Goal: Obtain resource: Download file/media

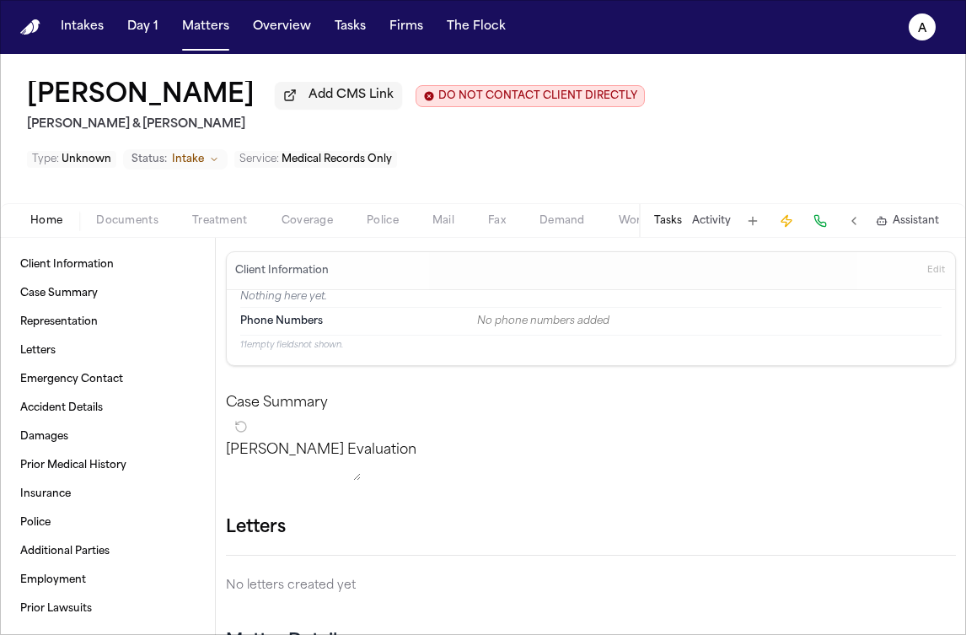
click at [134, 219] on span "Documents" at bounding box center [127, 220] width 62 height 13
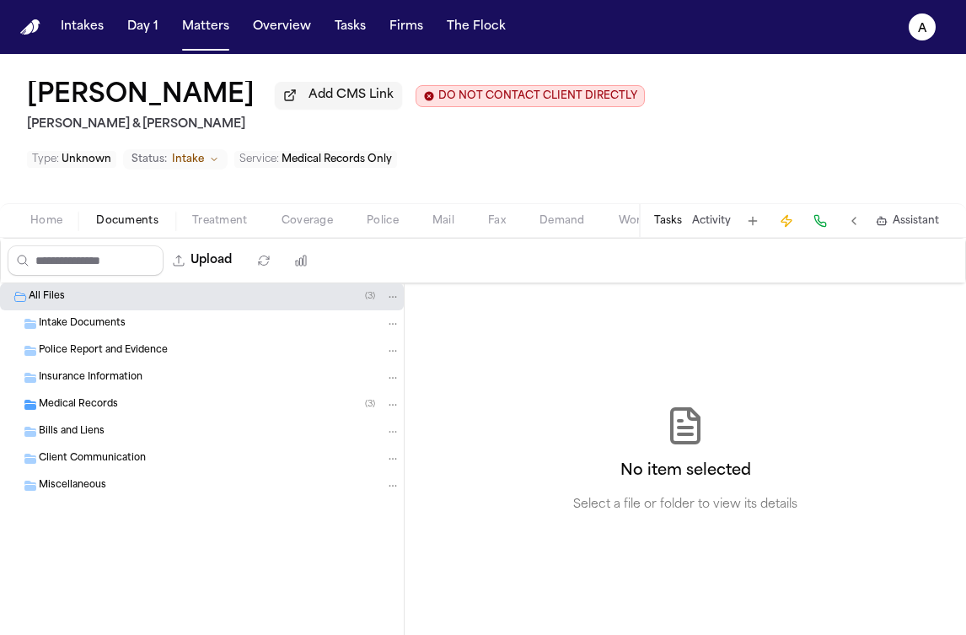
click at [155, 412] on div "Medical Records ( 3 )" at bounding box center [220, 404] width 362 height 15
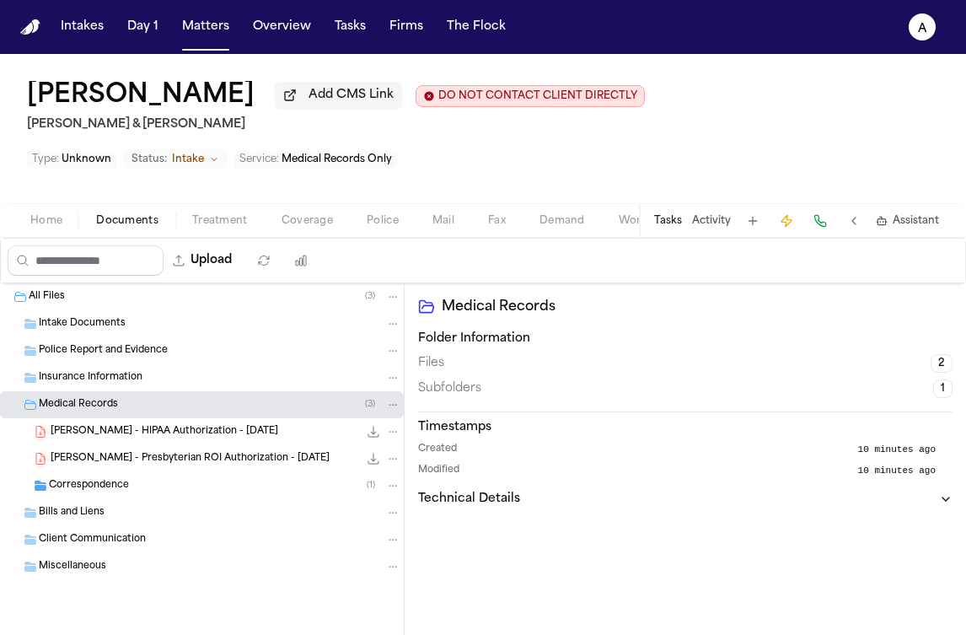
click at [281, 462] on span "C. O'Keefe - Presbyterian ROI Authorization - 4.7.25" at bounding box center [190, 459] width 279 height 14
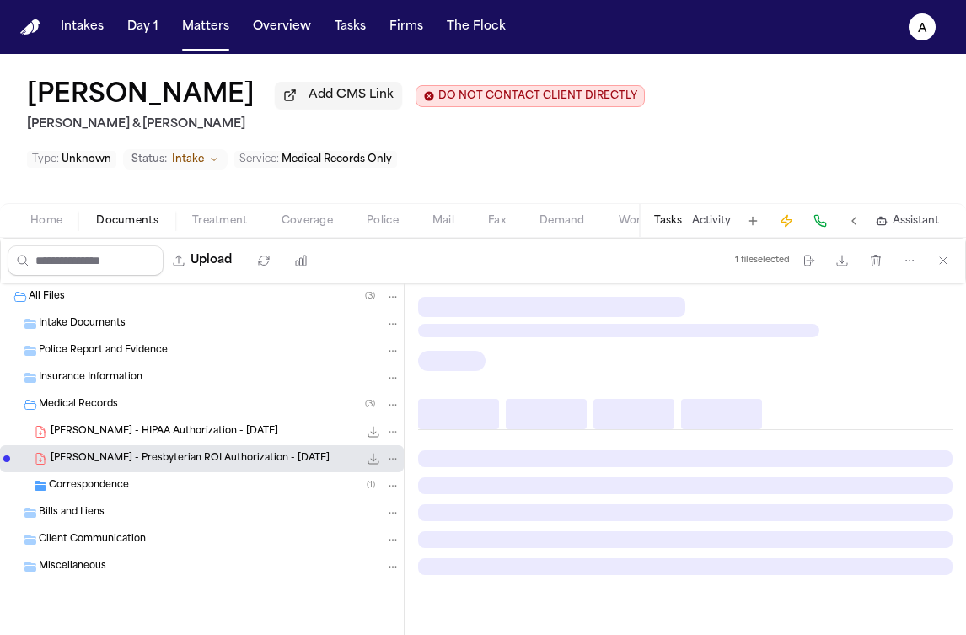
click at [281, 462] on span "C. O'Keefe - Presbyterian ROI Authorization - 4.7.25" at bounding box center [190, 459] width 279 height 14
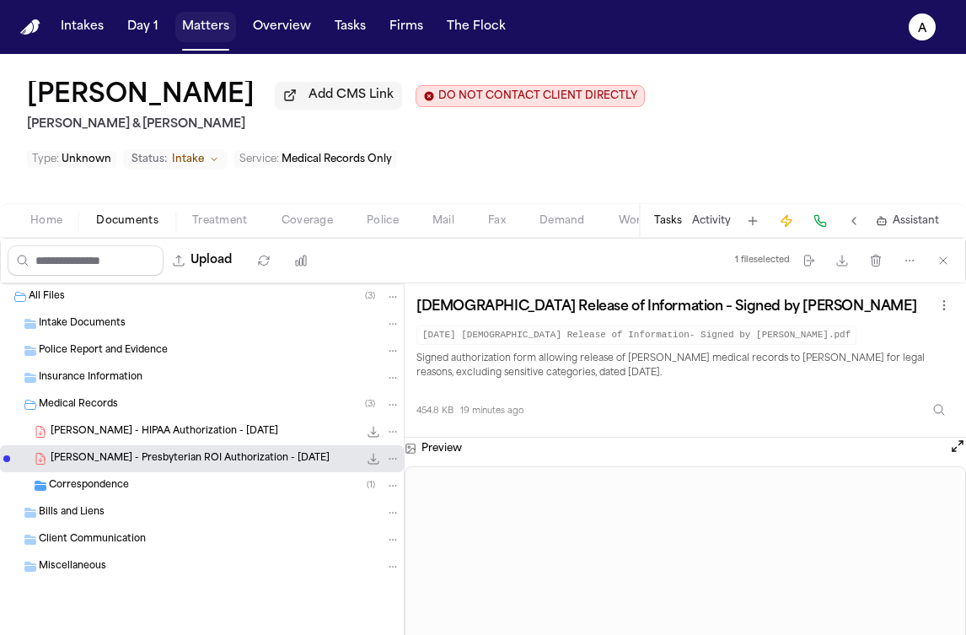
click at [219, 17] on button "Matters" at bounding box center [205, 27] width 61 height 30
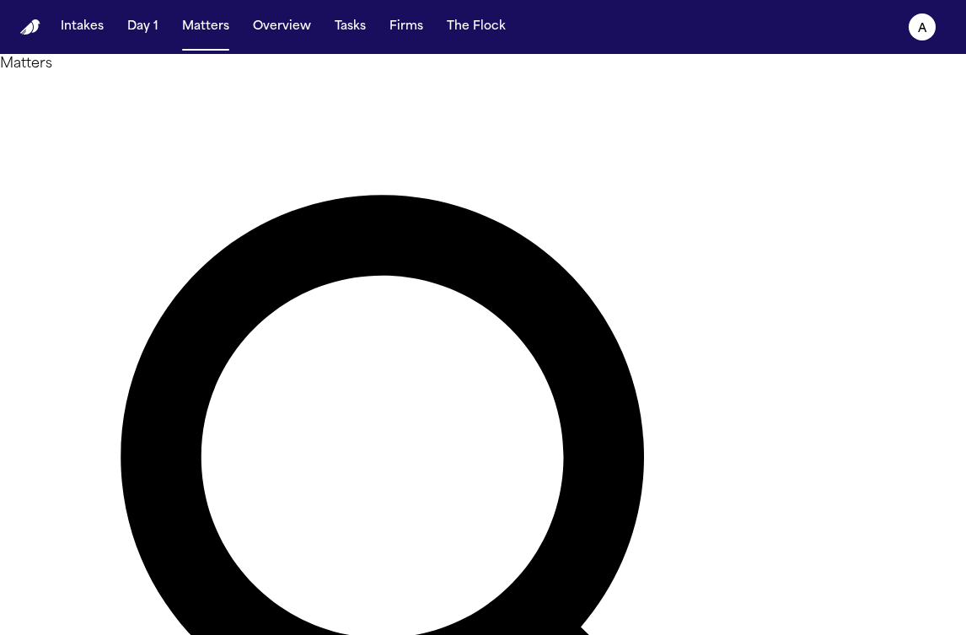
type input "********"
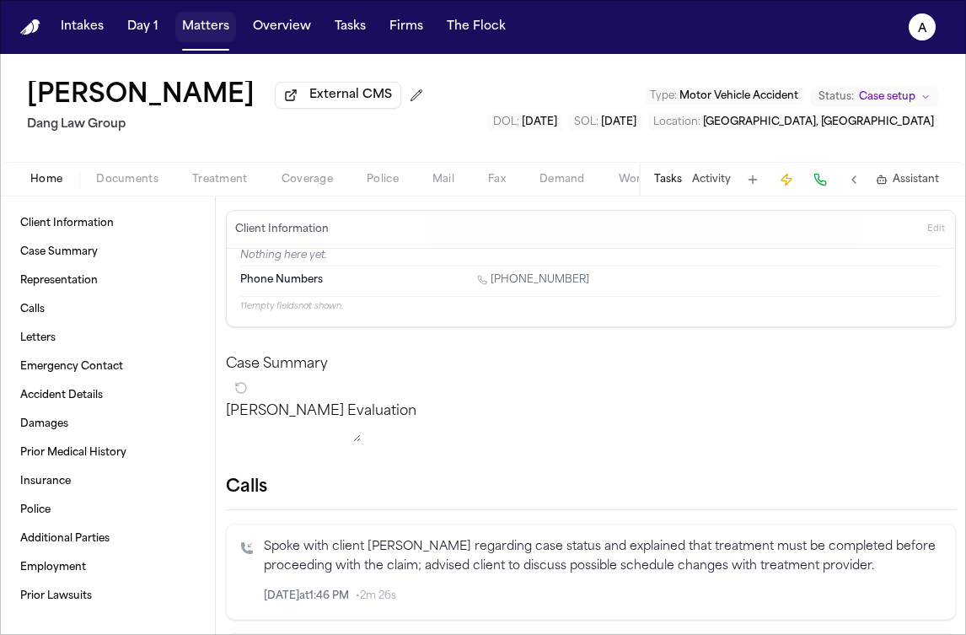
click at [206, 29] on button "Matters" at bounding box center [205, 27] width 61 height 30
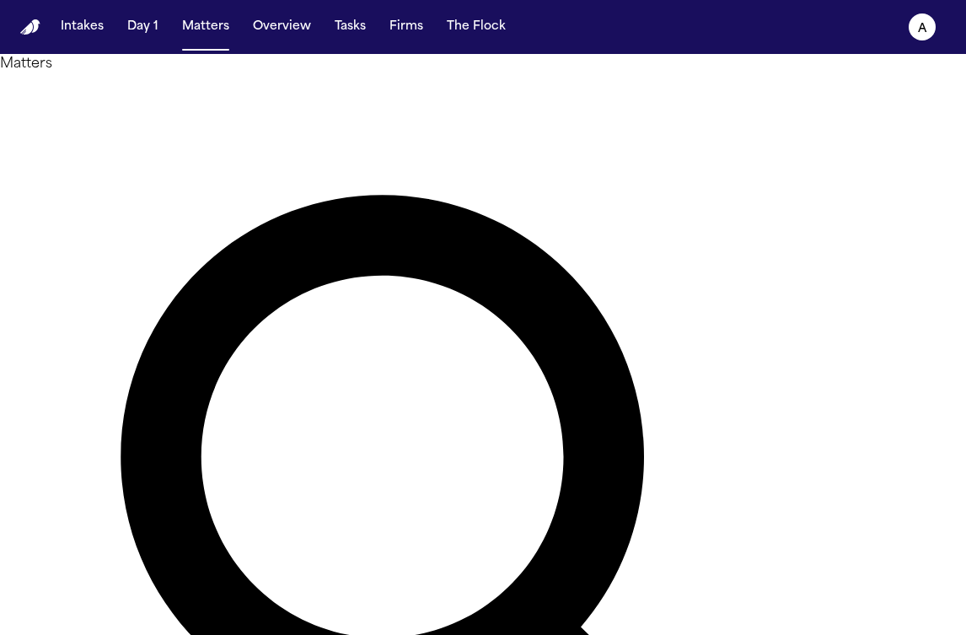
drag, startPoint x: 394, startPoint y: 110, endPoint x: 121, endPoint y: 106, distance: 273.9
click at [121, 106] on div "Matters ******** Overview Add Matter" at bounding box center [483, 567] width 966 height 1026
type input "*******"
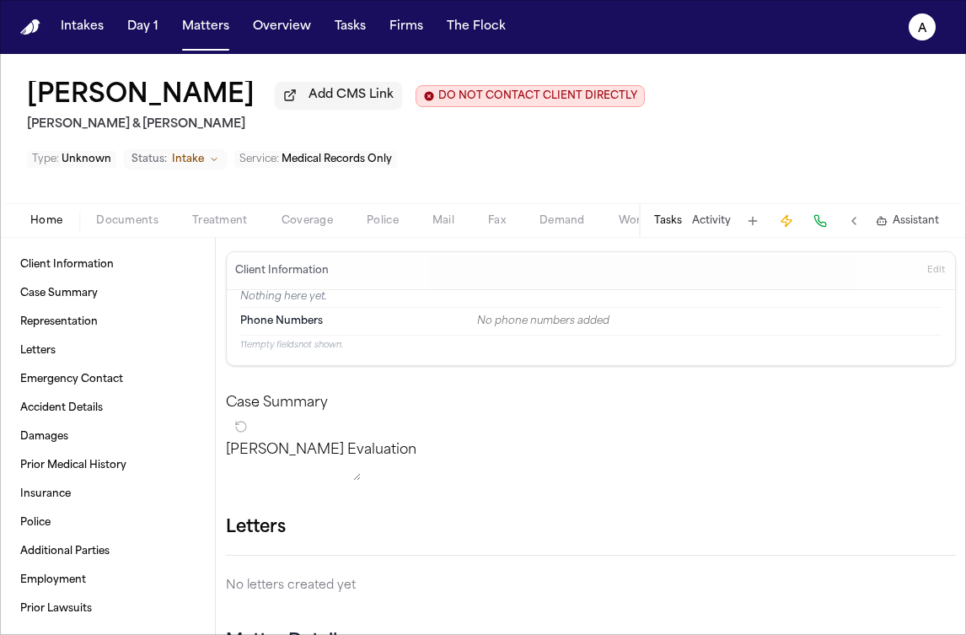
click at [134, 231] on span "button" at bounding box center [127, 230] width 83 height 2
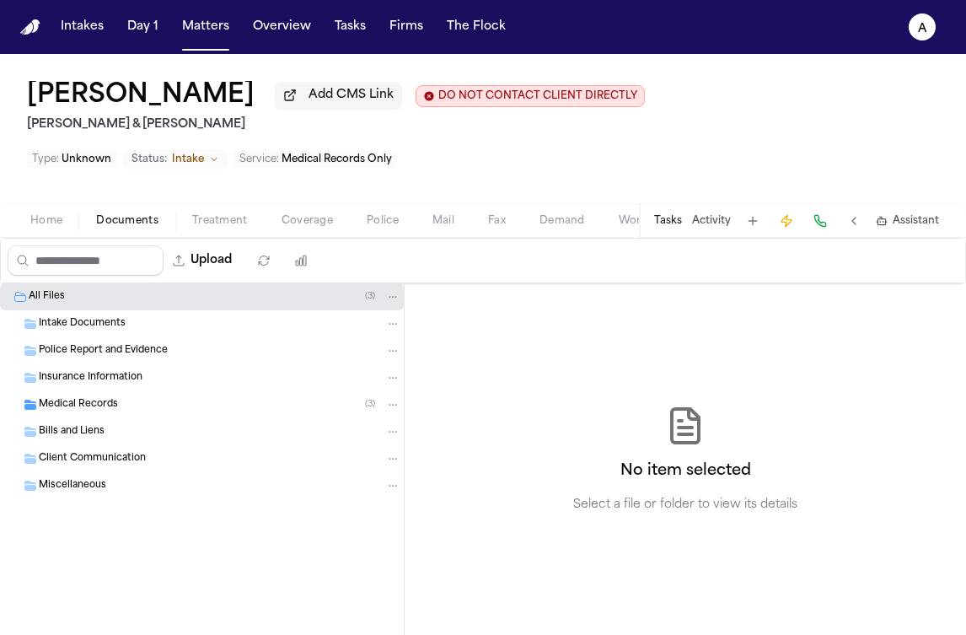
click at [121, 331] on span "Intake Documents" at bounding box center [82, 324] width 87 height 14
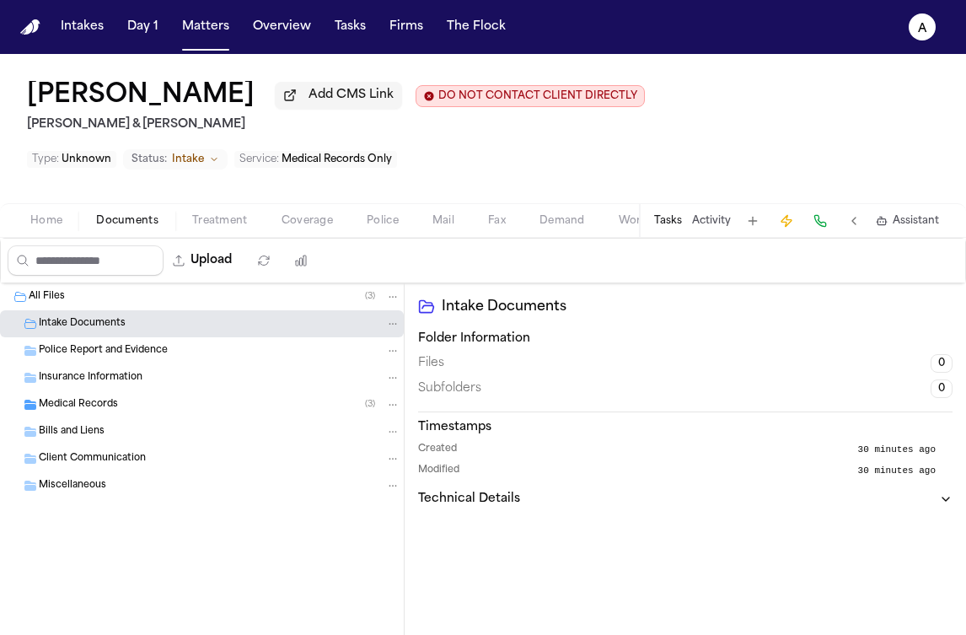
click at [157, 410] on div "Medical Records ( 3 )" at bounding box center [220, 404] width 362 height 15
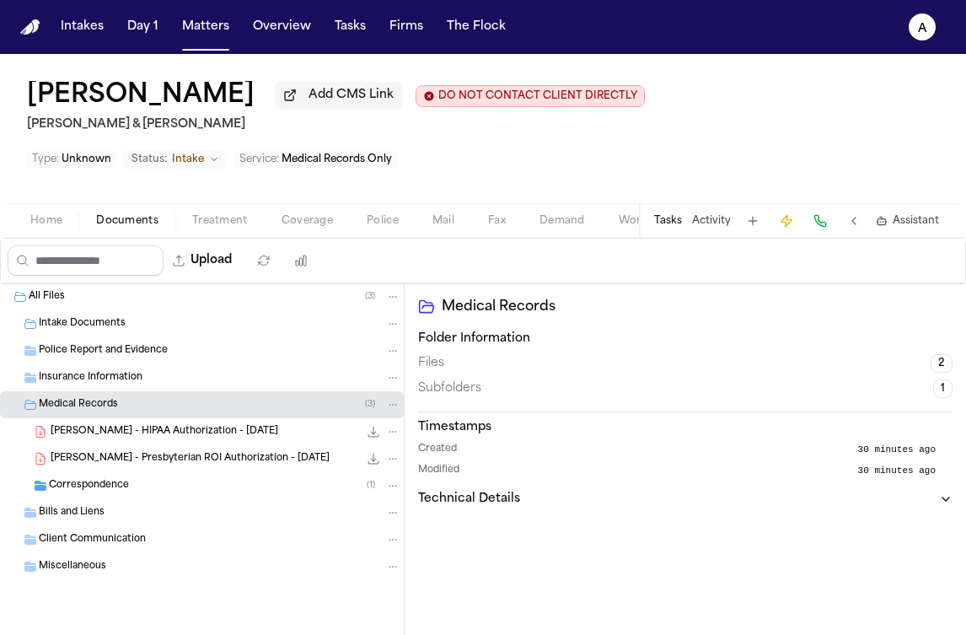
click at [276, 433] on div "C. O’Keefe - HIPAA Authorization - 9.9.25 303.5 KB • PDF" at bounding box center [226, 431] width 350 height 17
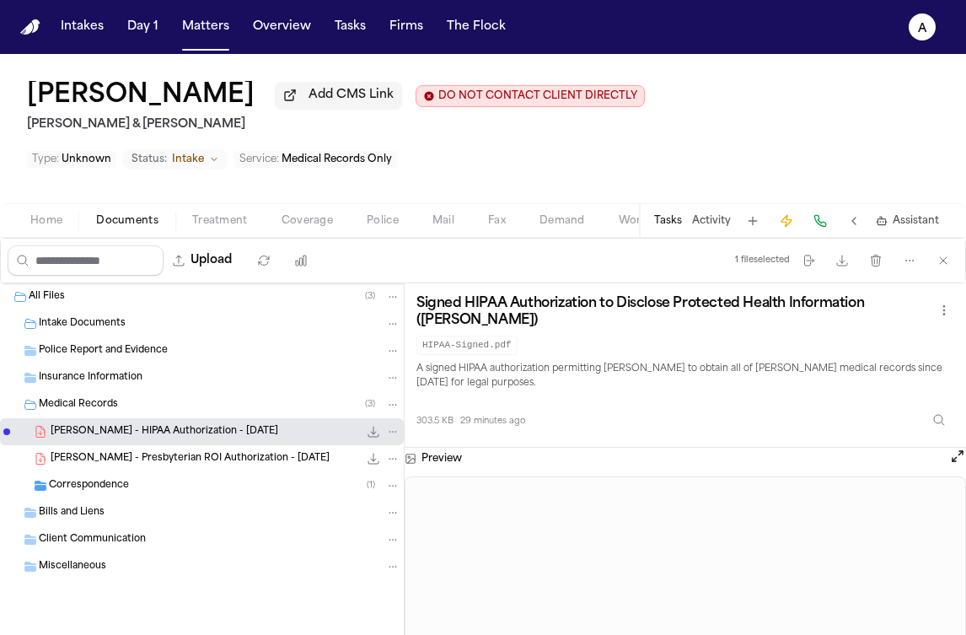
click at [361, 427] on div "303.5 KB • PDF" at bounding box center [379, 431] width 42 height 17
click at [371, 433] on icon "File: C. O’Keefe - HIPAA Authorization - 9.9.25" at bounding box center [373, 431] width 13 height 13
click at [367, 463] on icon "File: C. O'Keefe - Presbyterian ROI Authorization - 4.7.25" at bounding box center [373, 458] width 13 height 13
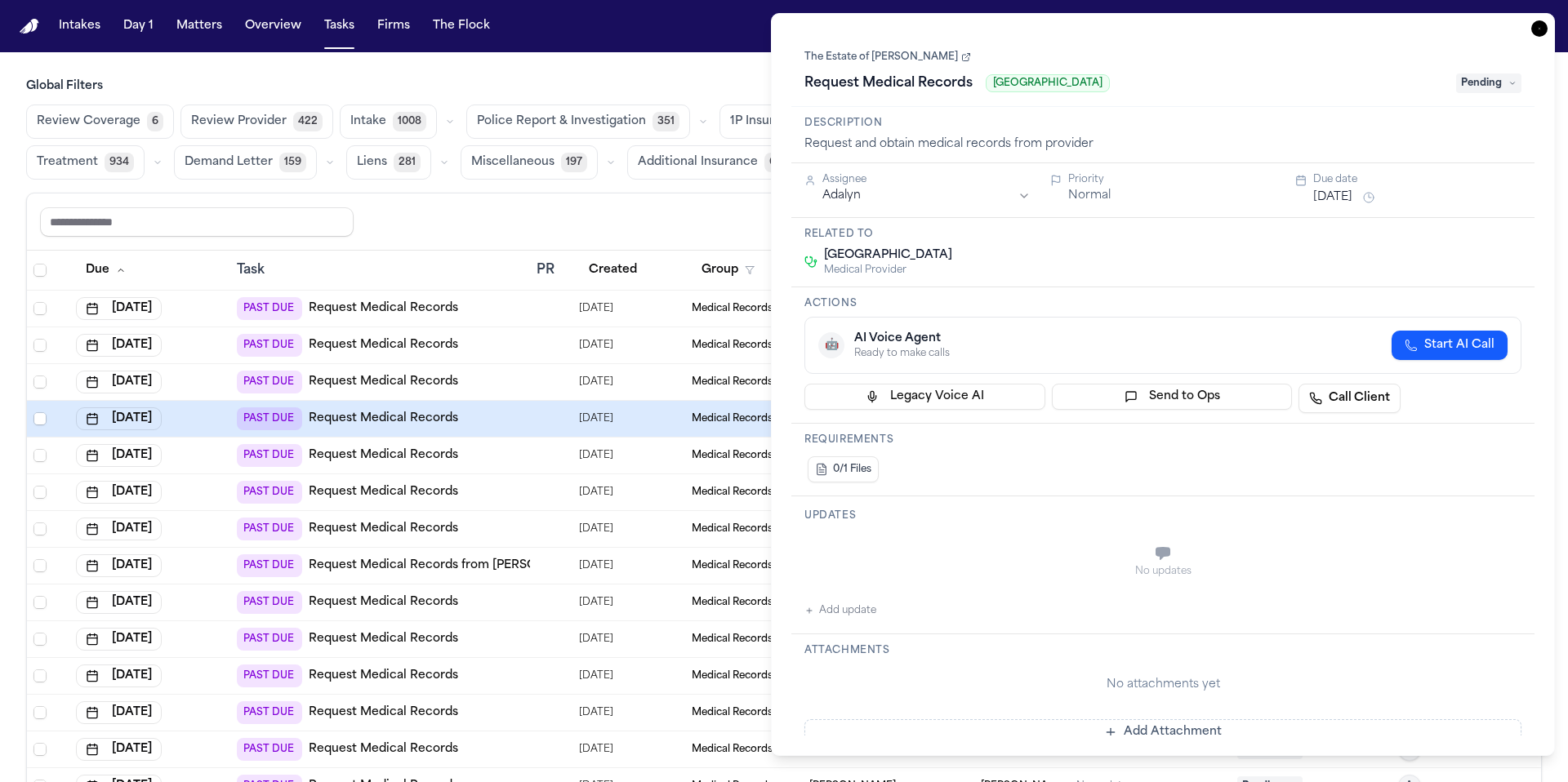
scroll to position [109, 0]
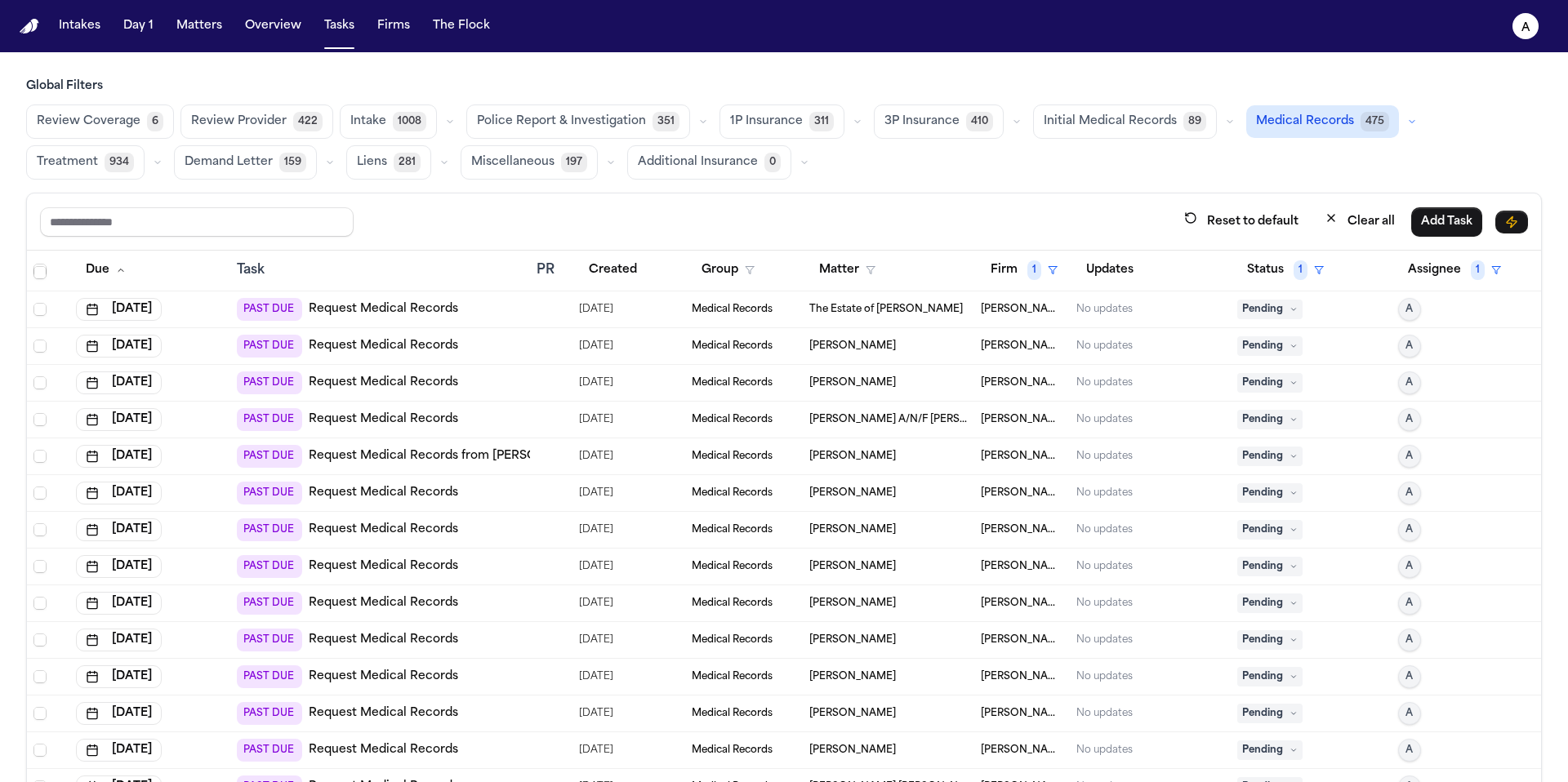
click at [450, 87] on h3 "Global Filters" at bounding box center [784, 86] width 1516 height 16
click at [333, 35] on button "Tasks" at bounding box center [339, 26] width 44 height 29
click at [249, 20] on button "Overview" at bounding box center [273, 26] width 70 height 29
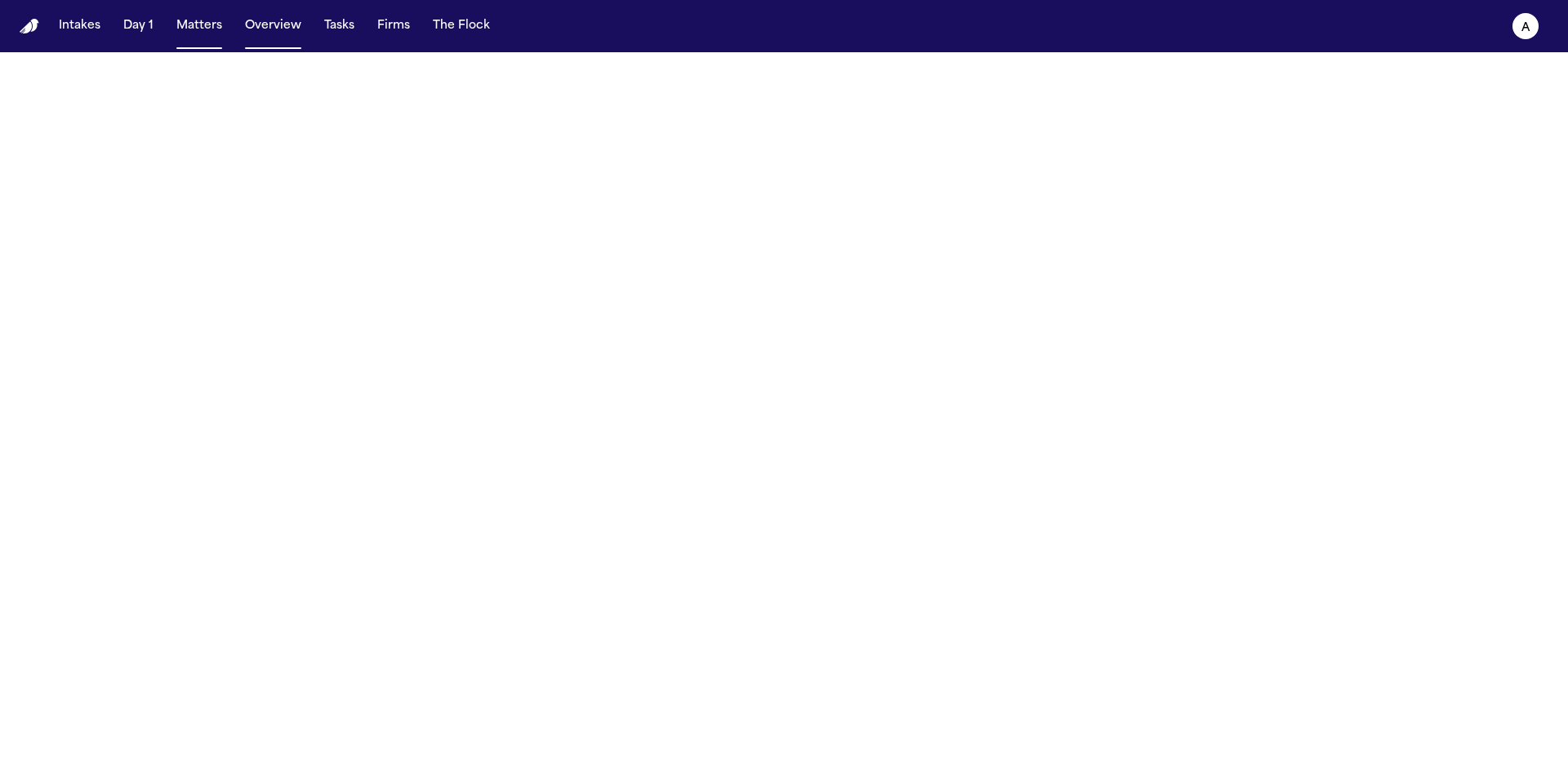
select select "**"
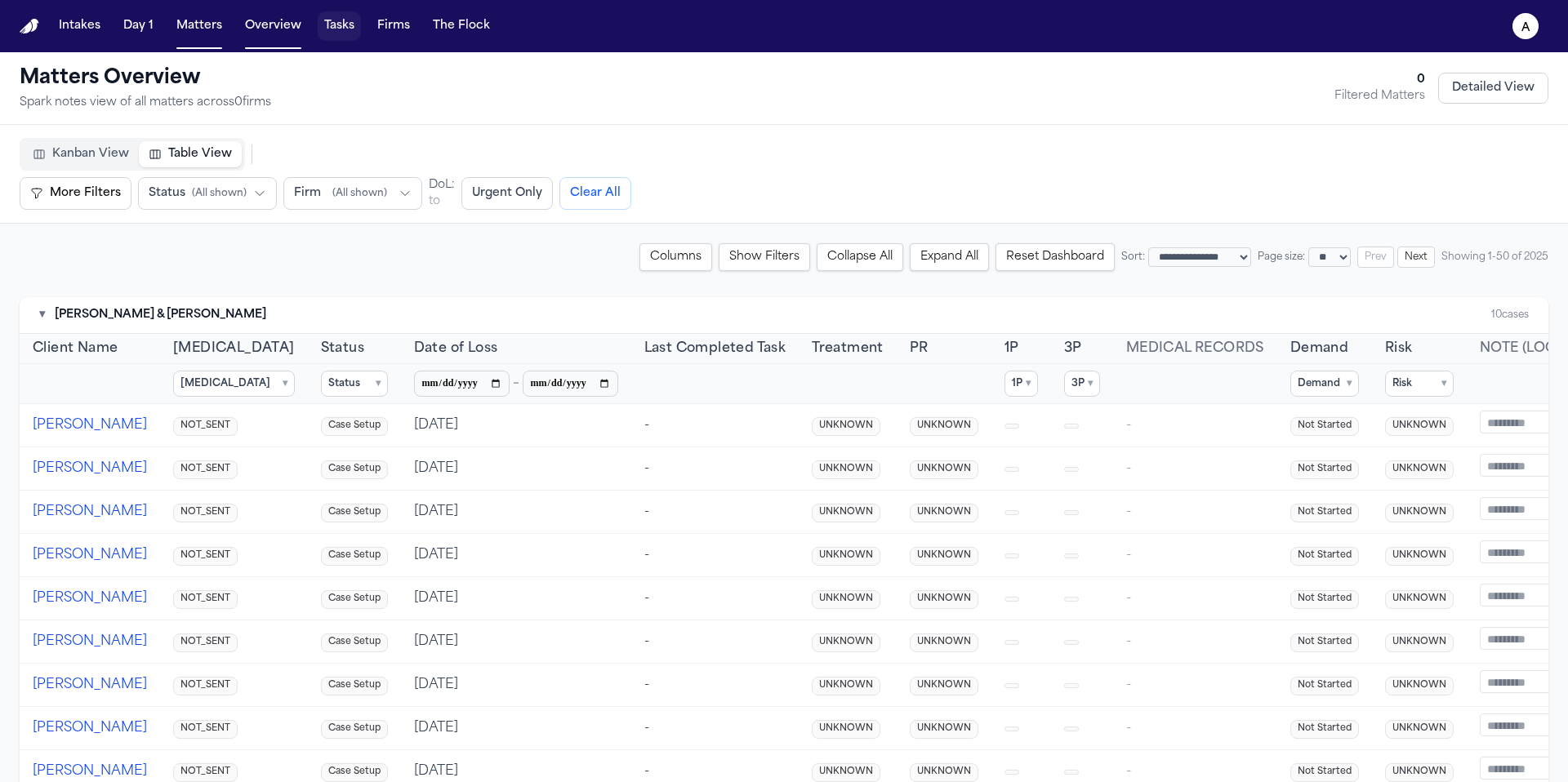
click at [340, 33] on button "Tasks" at bounding box center [339, 26] width 44 height 29
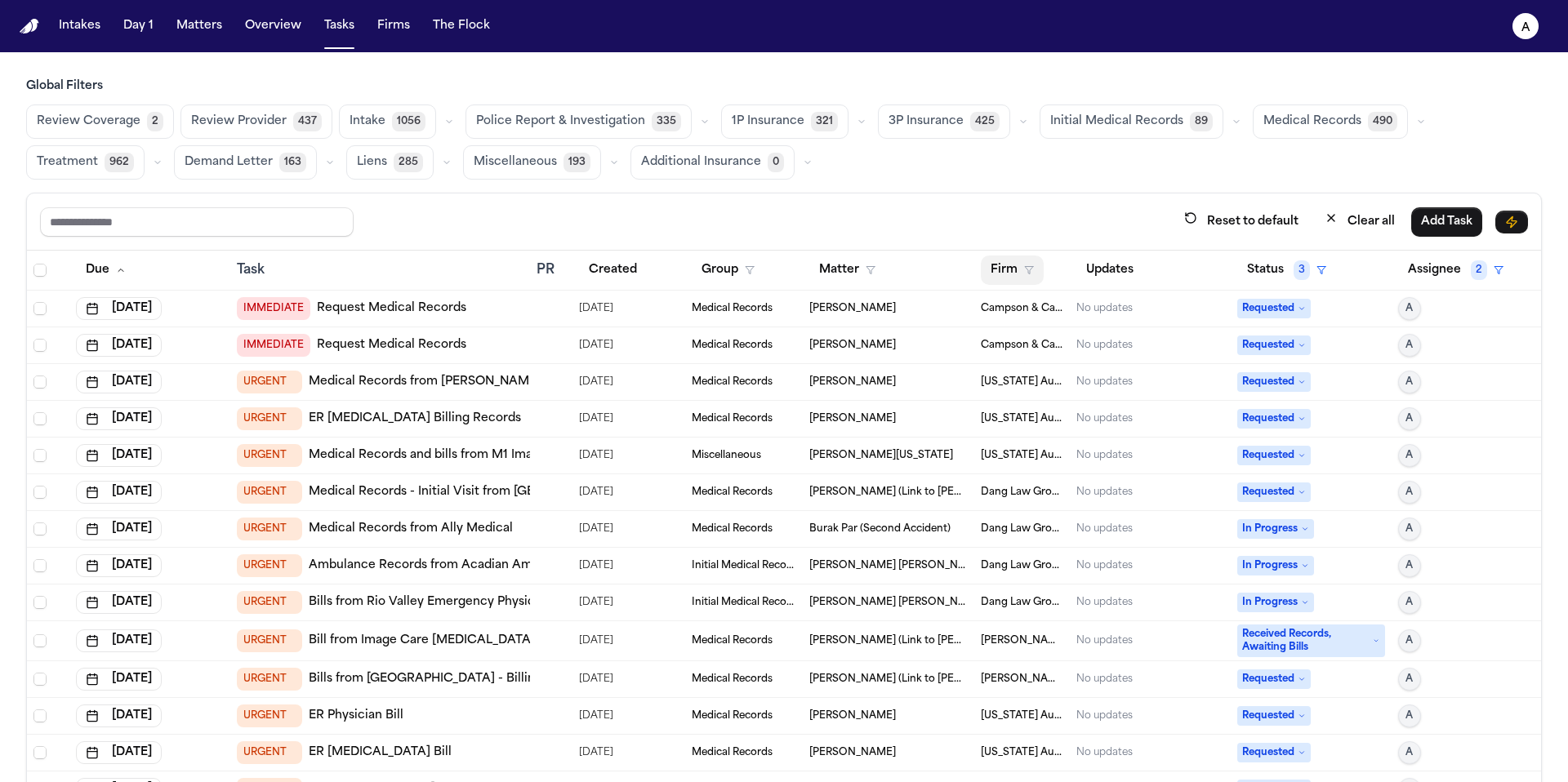
click at [1005, 270] on button "Firm" at bounding box center [1012, 270] width 63 height 29
click at [1025, 321] on input "text" at bounding box center [1093, 312] width 222 height 29
type input "*******"
click at [1059, 351] on div "[PERSON_NAME] & [PERSON_NAME]" at bounding box center [1093, 355] width 215 height 19
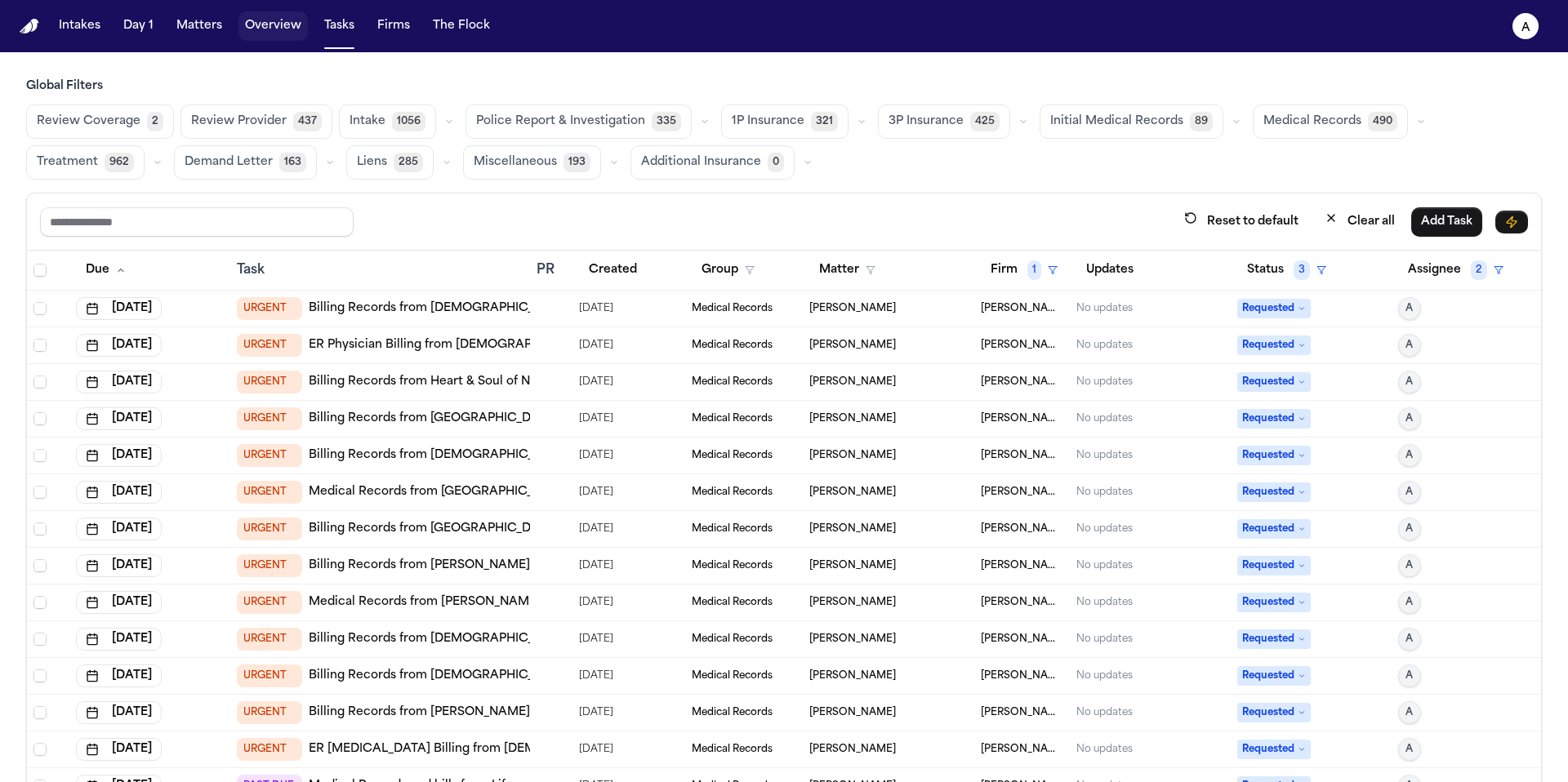
click at [267, 23] on button "Overview" at bounding box center [273, 26] width 70 height 29
select select "**"
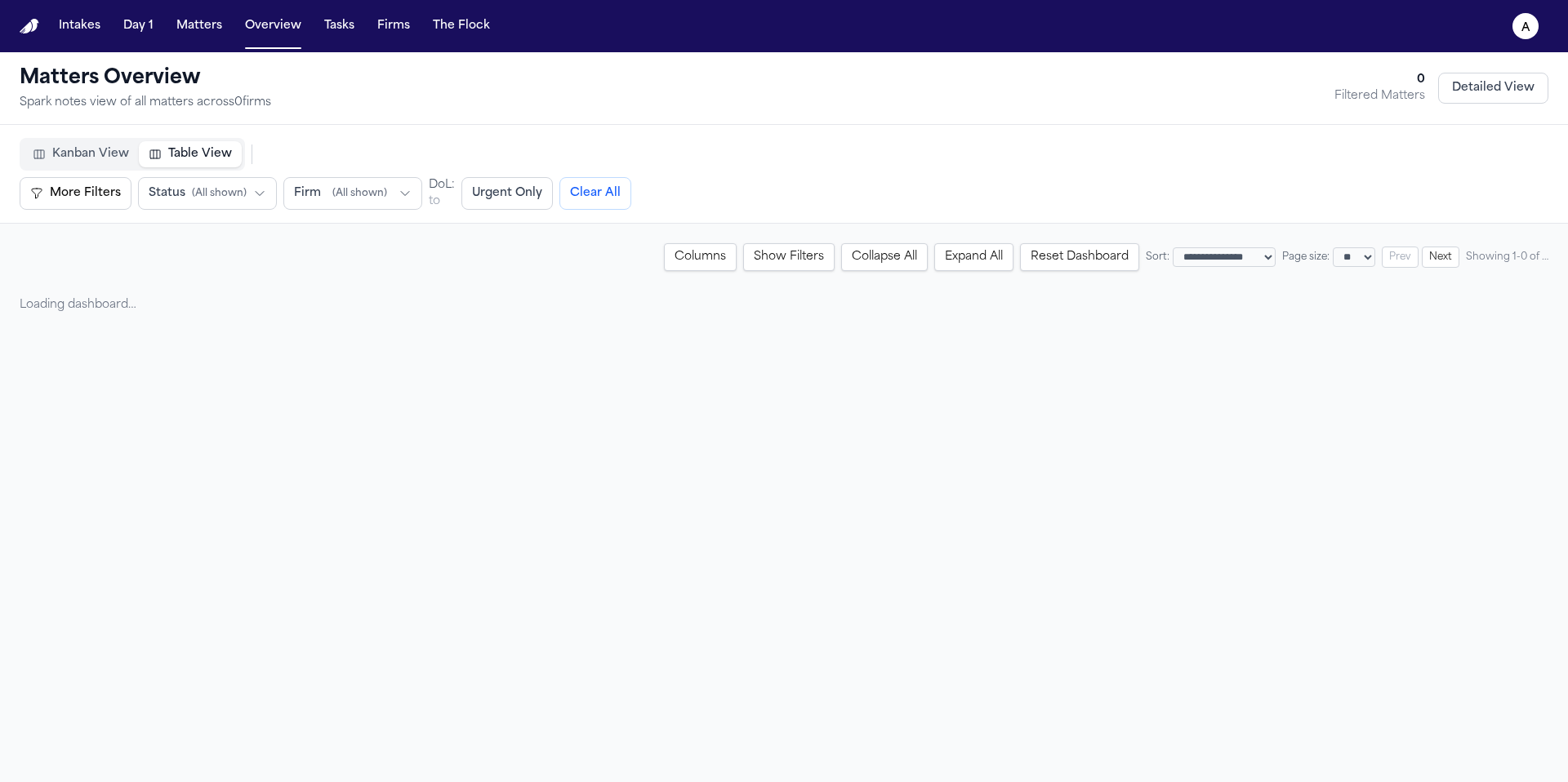
click at [191, 44] on nav "Intakes Day 1 Matters Overview Tasks Firms The Flock A" at bounding box center [784, 26] width 1568 height 52
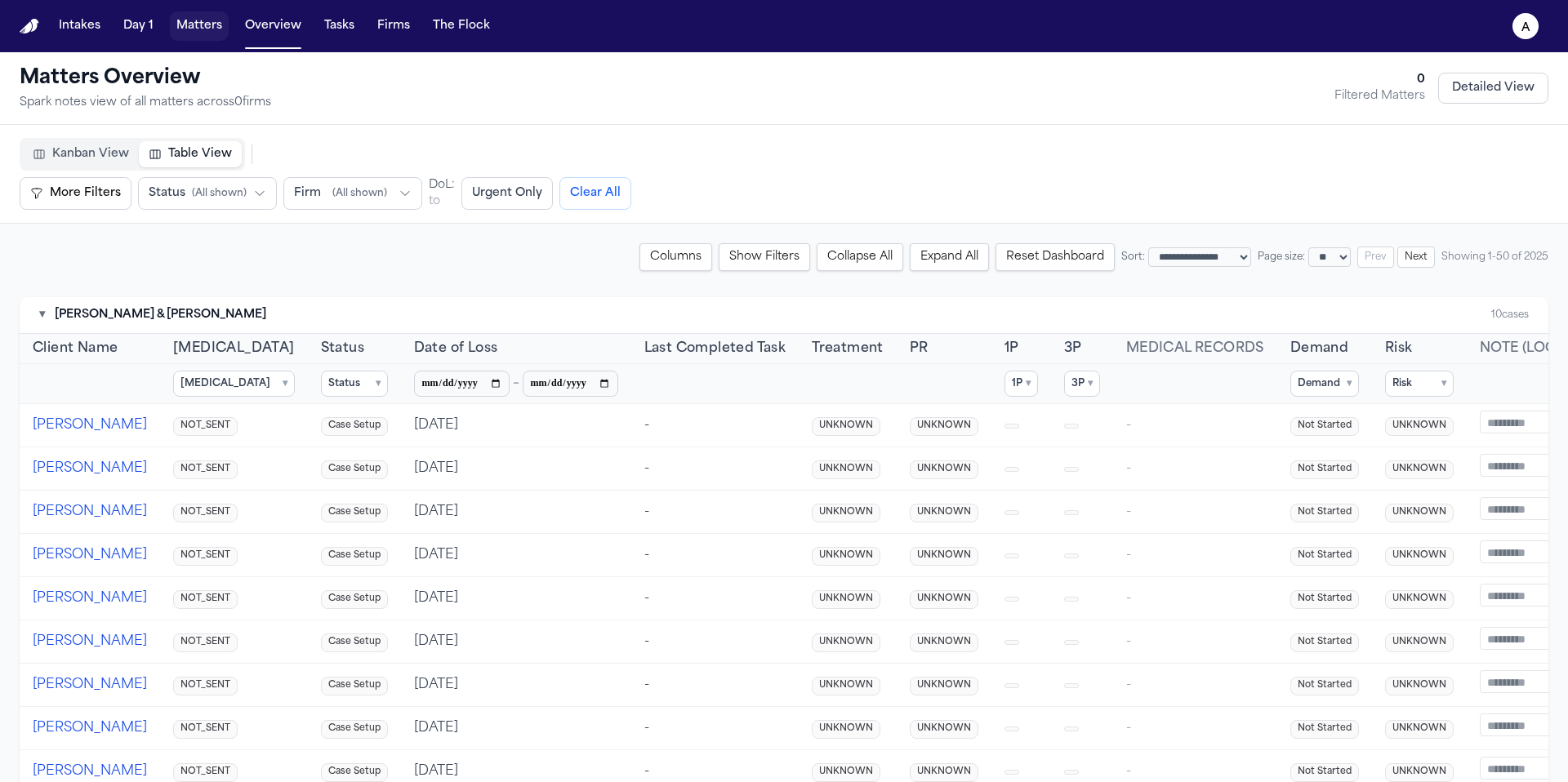
click at [200, 23] on button "Matters" at bounding box center [199, 26] width 59 height 29
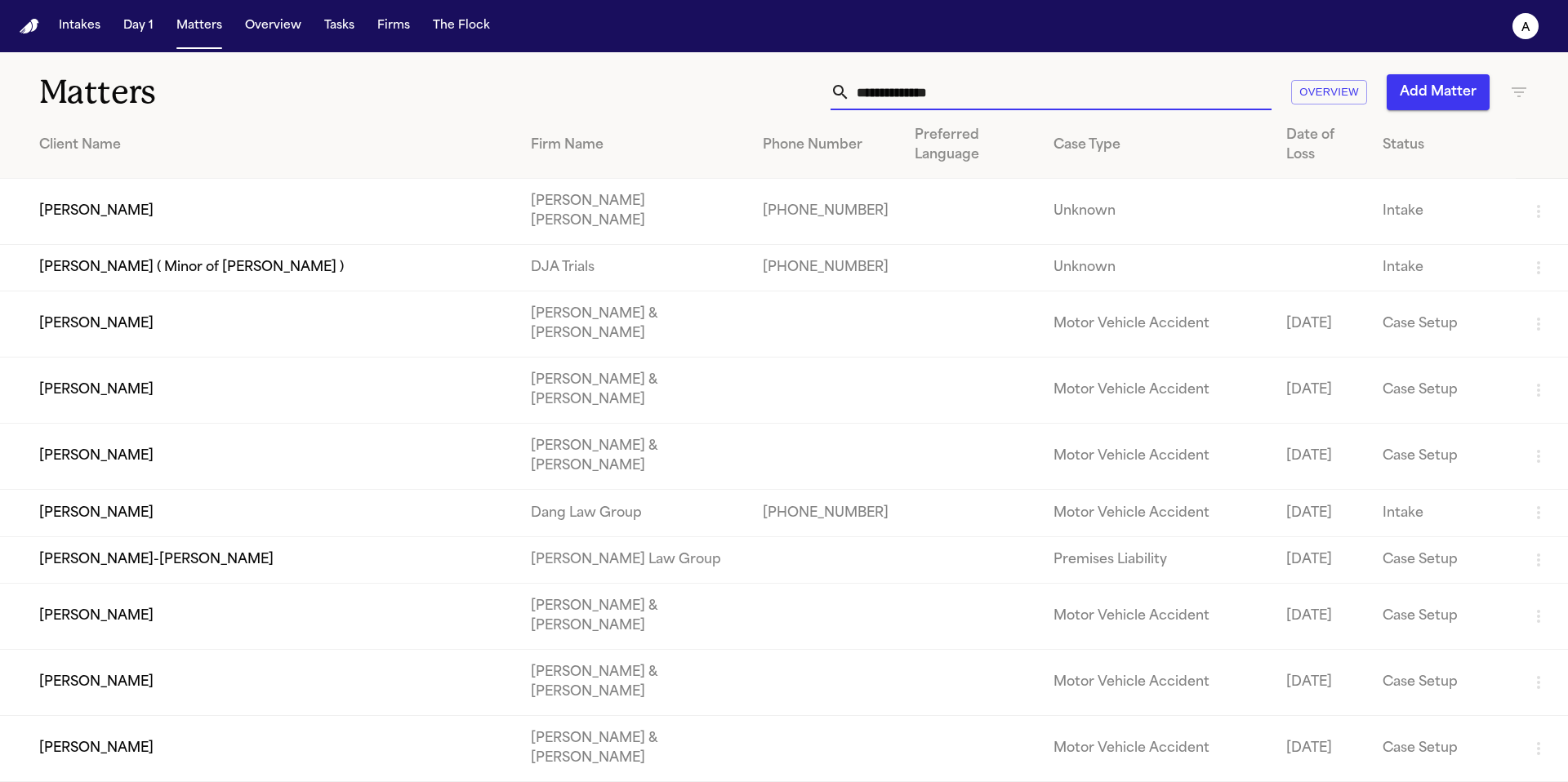
click at [927, 96] on input "text" at bounding box center [1060, 92] width 422 height 36
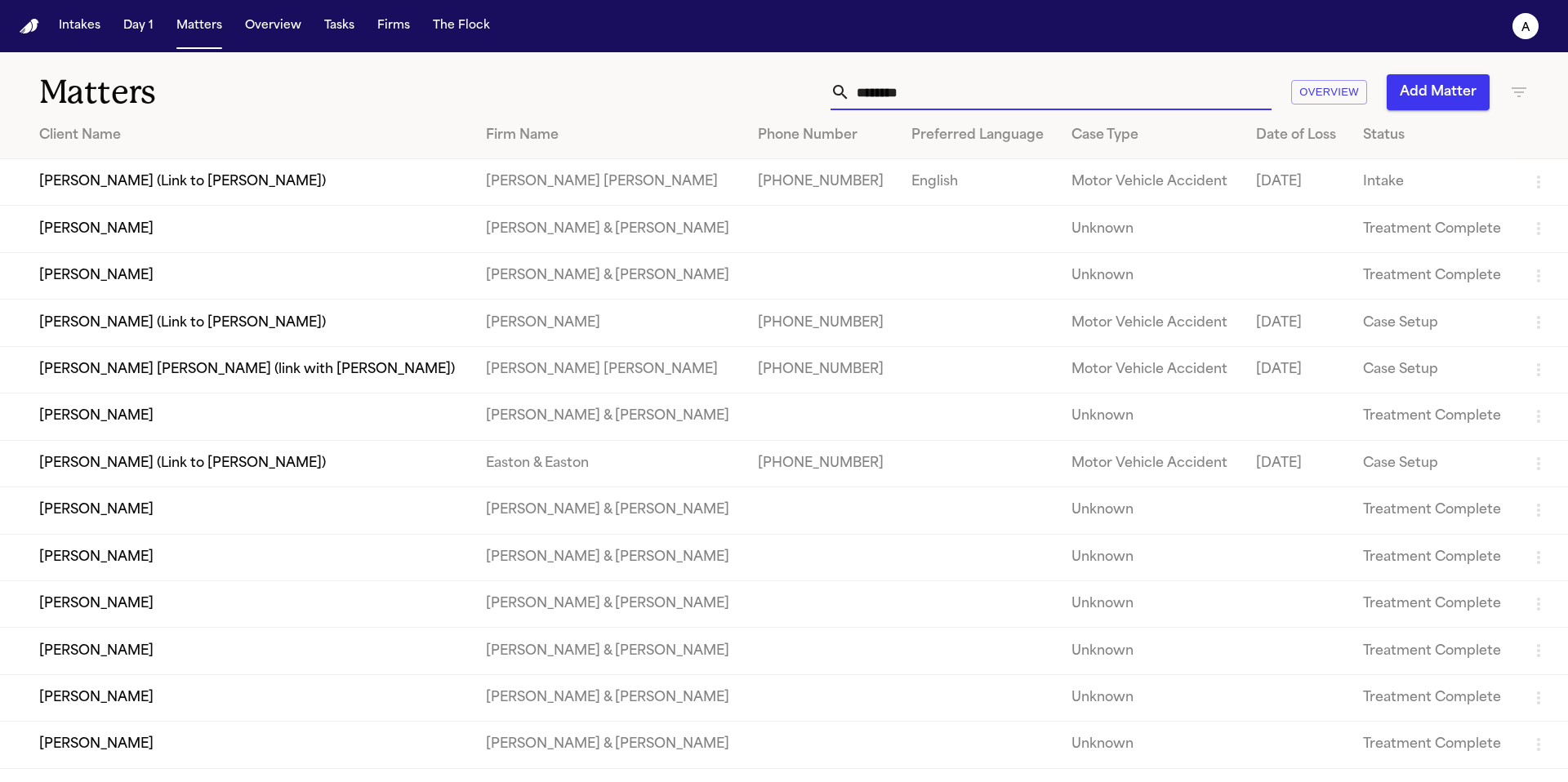
scroll to position [19, 0]
type input "********"
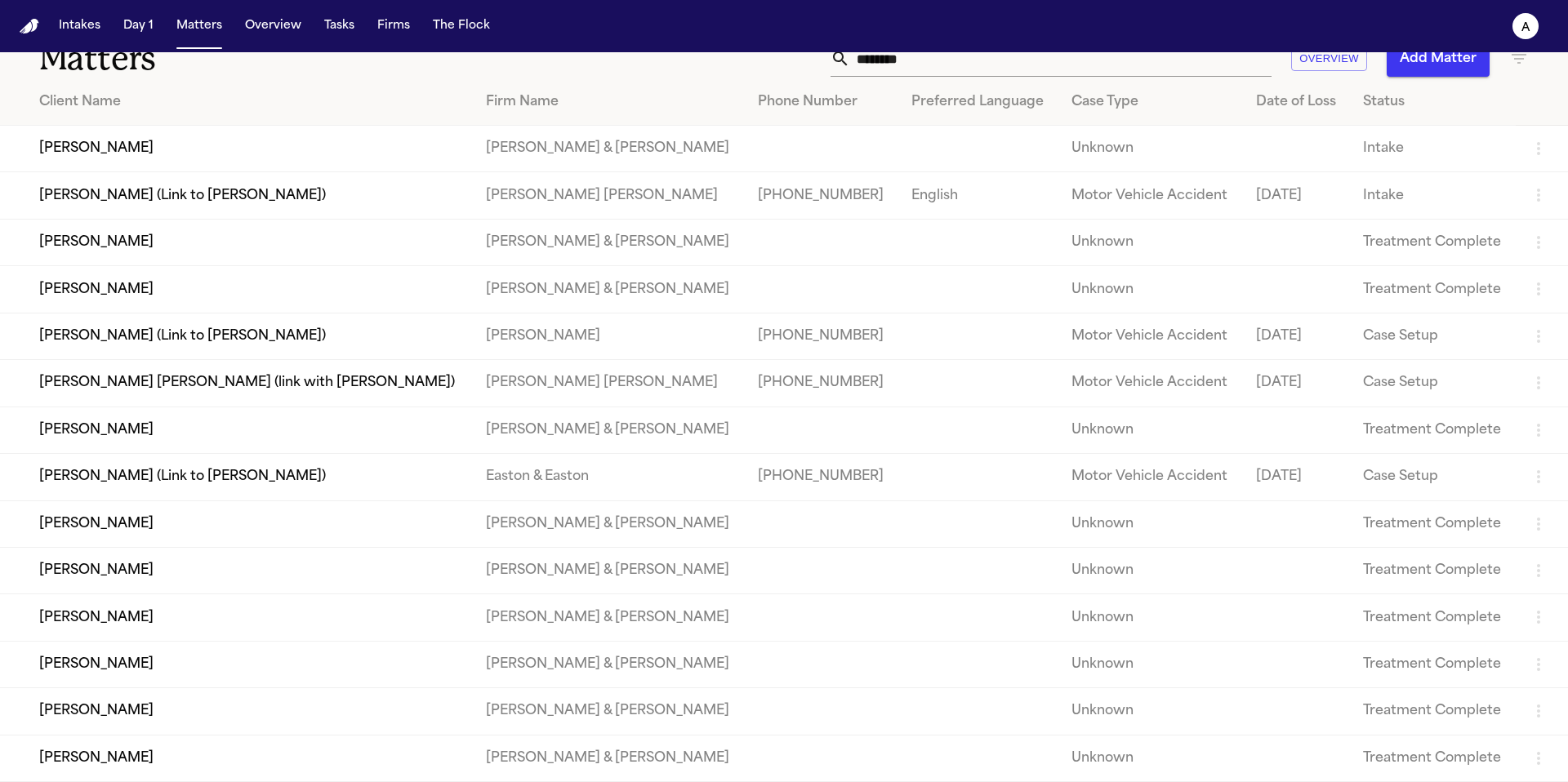
scroll to position [0, 0]
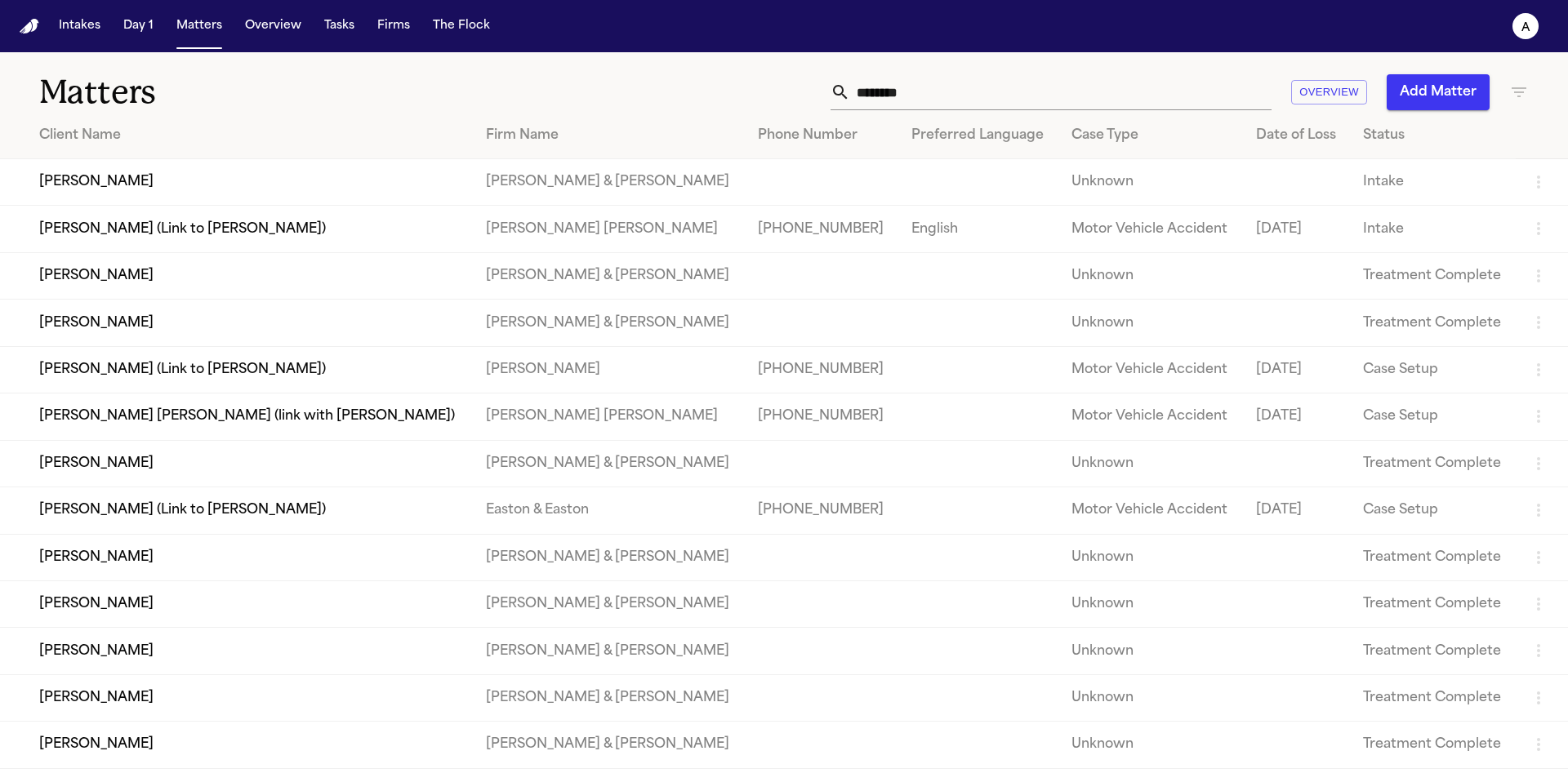
click at [579, 193] on td "[PERSON_NAME] & [PERSON_NAME]" at bounding box center [609, 182] width 272 height 47
click at [898, 188] on td at bounding box center [978, 182] width 160 height 47
click at [110, 175] on td "[PERSON_NAME]" at bounding box center [236, 182] width 473 height 47
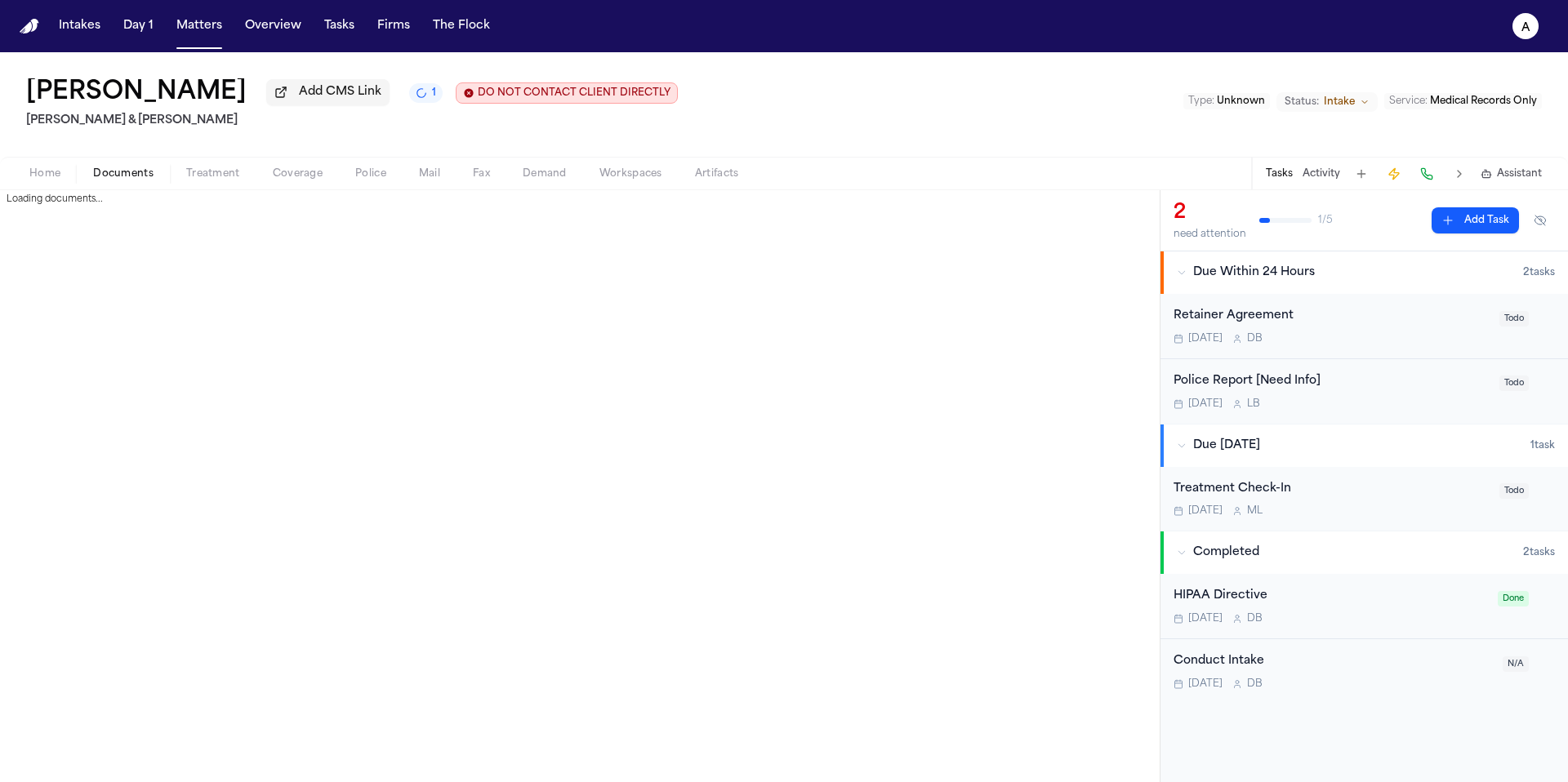
click at [133, 180] on span "Documents" at bounding box center [123, 173] width 60 height 13
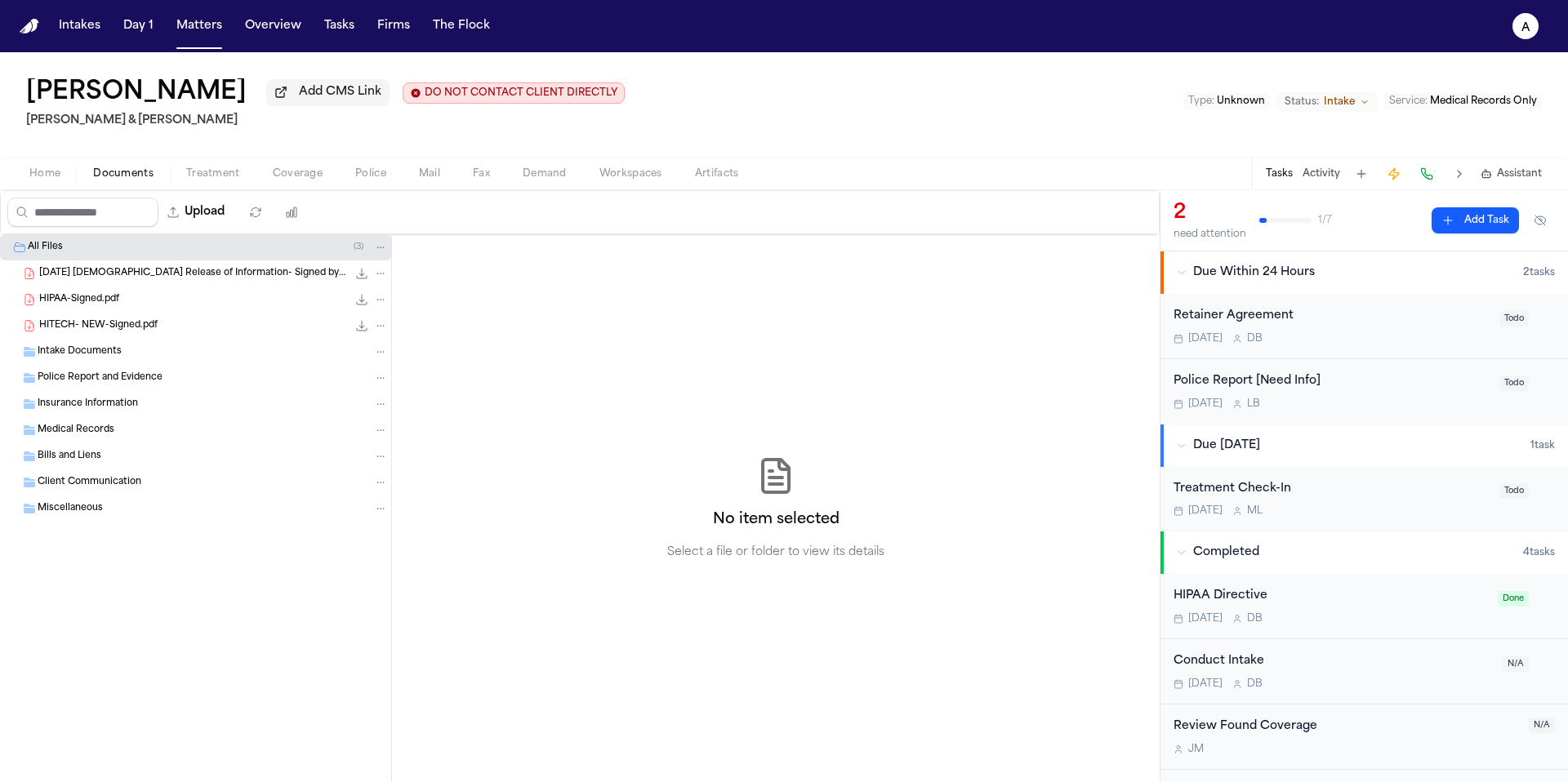
click at [194, 307] on div "HIPAA-Signed.pdf 303.5 KB • PDF" at bounding box center [213, 299] width 349 height 16
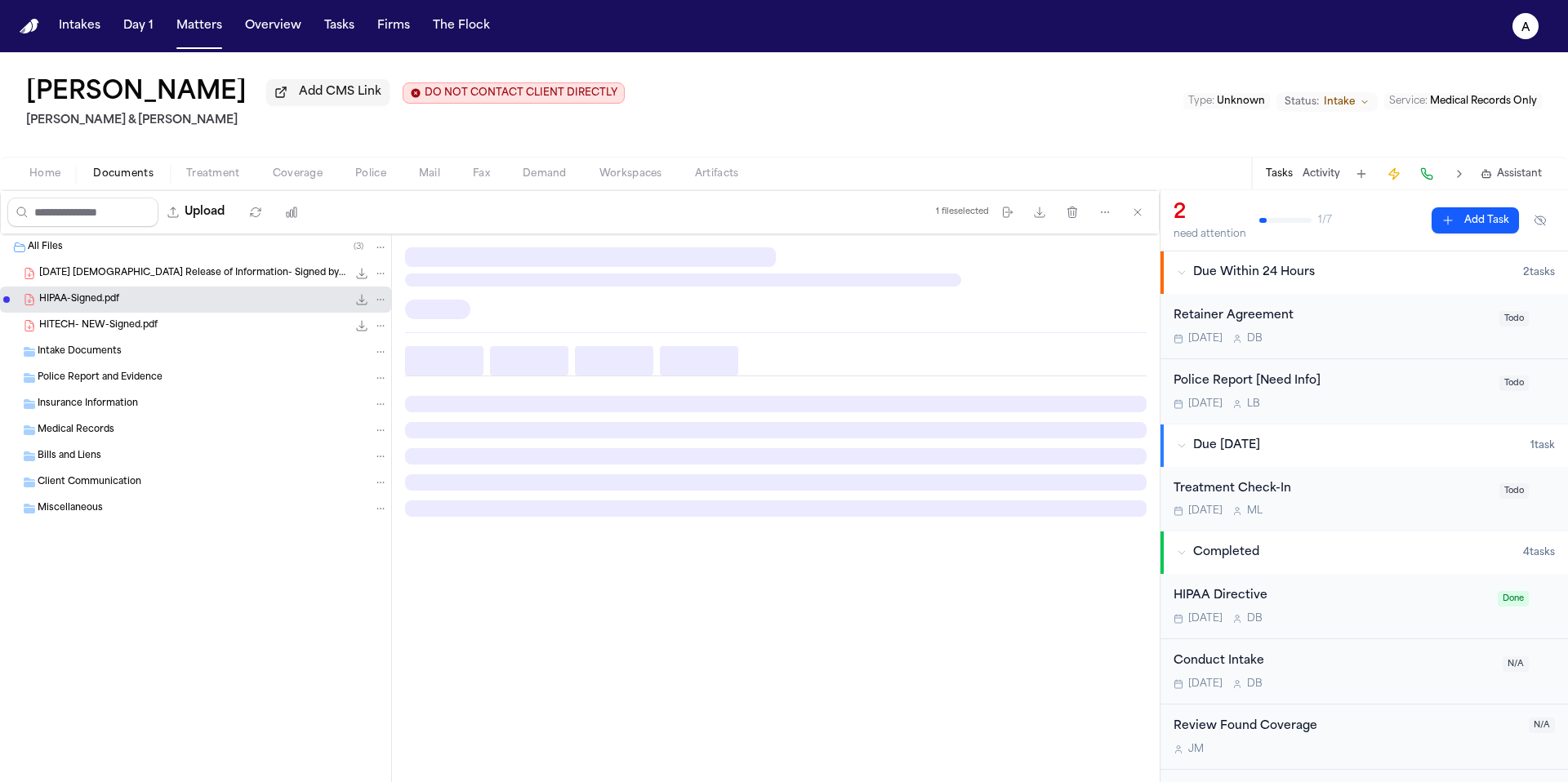
click at [194, 307] on div "HIPAA-Signed.pdf 303.5 KB • PDF" at bounding box center [213, 299] width 349 height 16
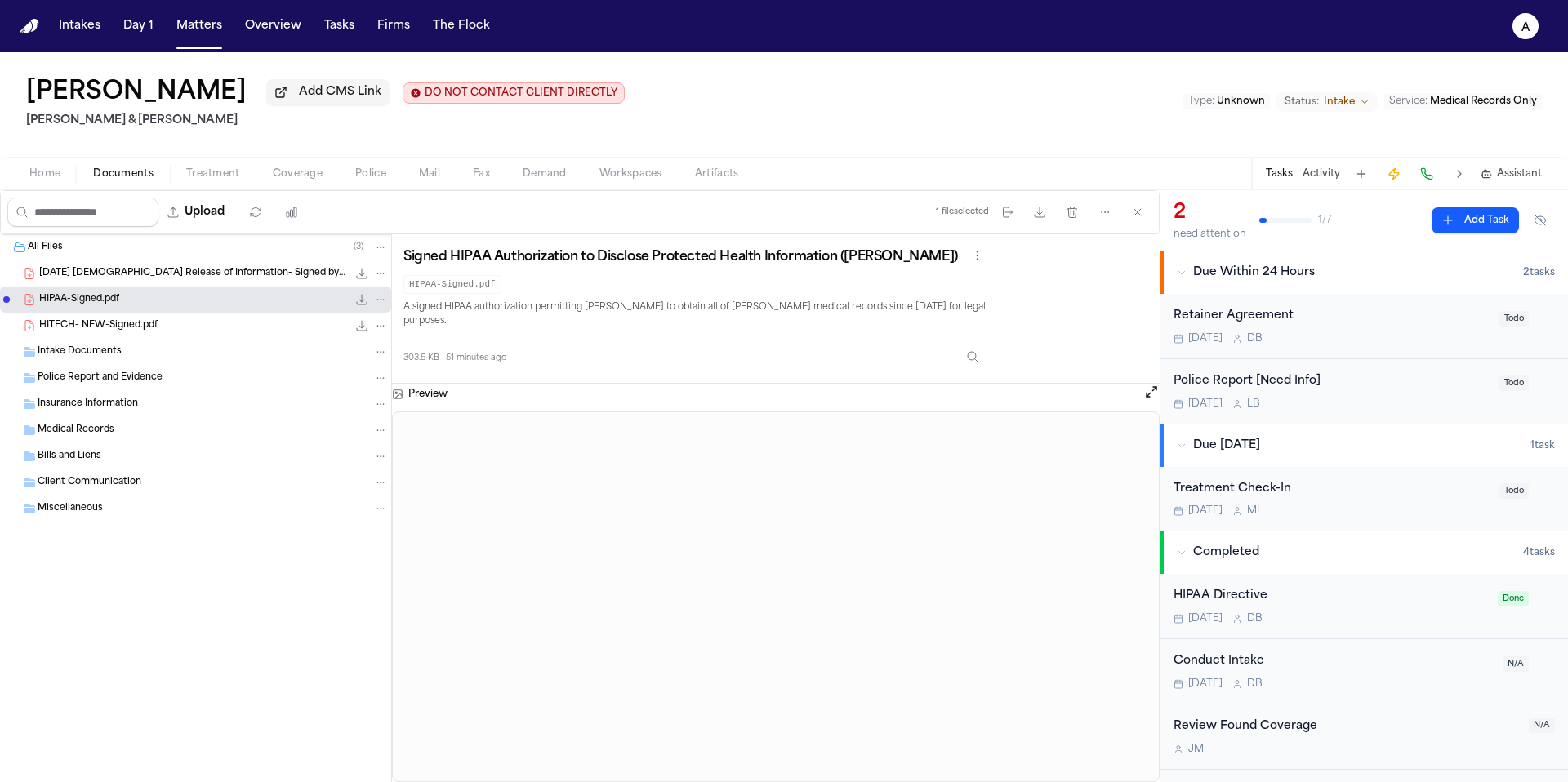
click at [254, 286] on div "4.7.25 Presbyterian Release of Information- Signed by Ken.pdf 454.8 KB • PDF" at bounding box center [196, 273] width 392 height 26
click at [243, 321] on div "HITECH- NEW-Signed.pdf 172.8 KB • PDF" at bounding box center [213, 326] width 349 height 16
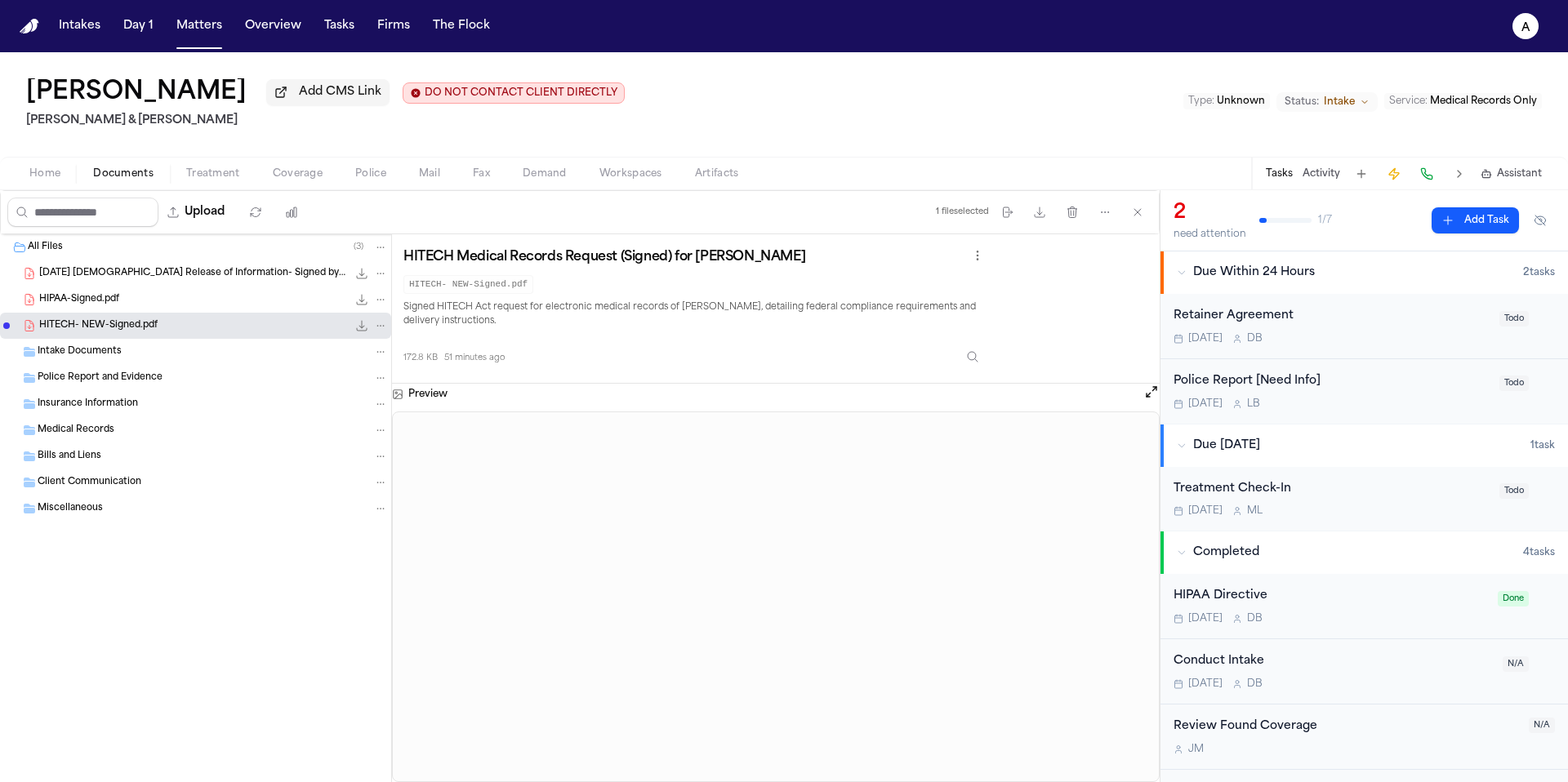
click at [247, 308] on div "HIPAA-Signed.pdf 303.5 KB • PDF" at bounding box center [213, 299] width 349 height 16
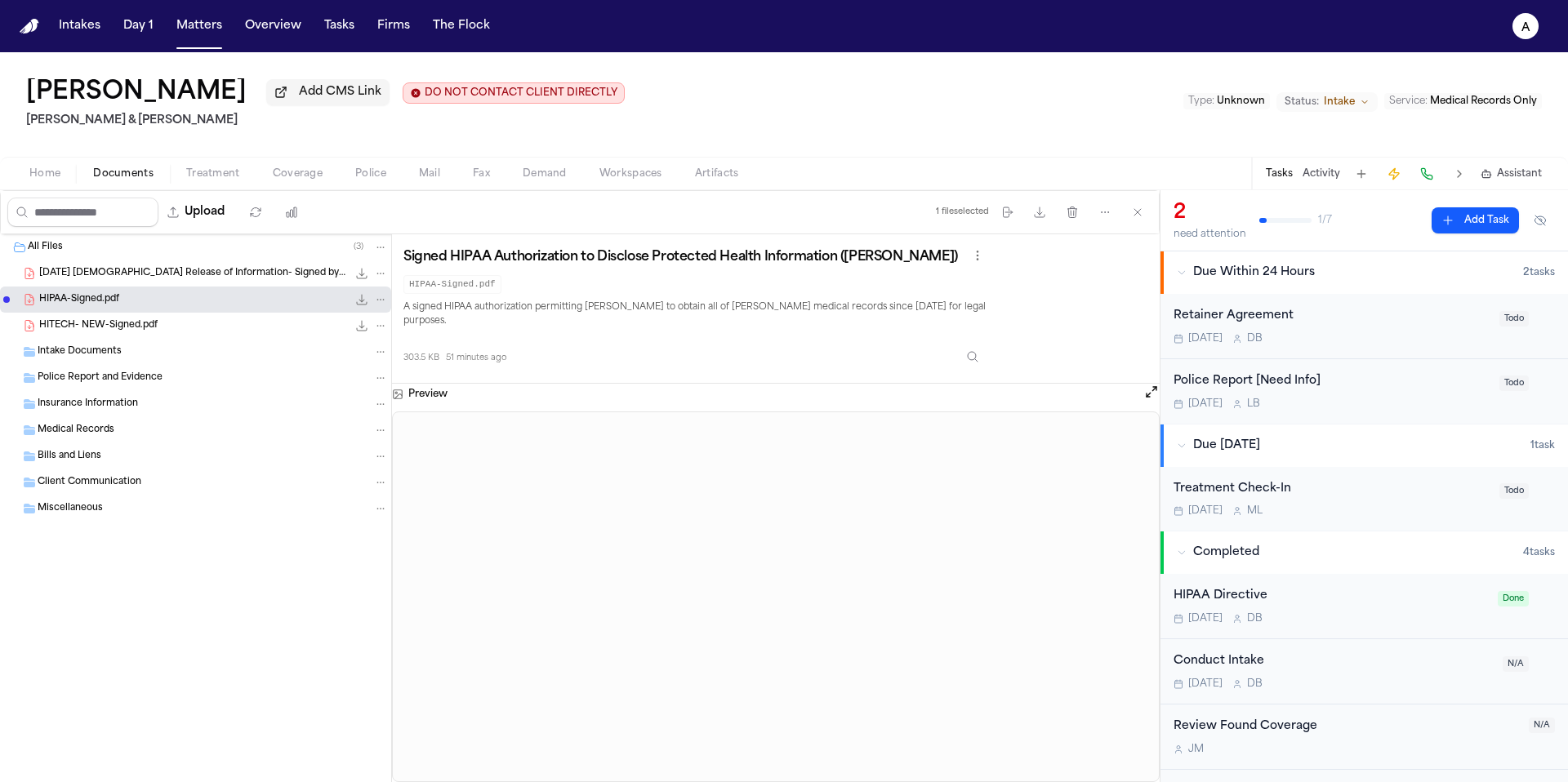
click at [174, 328] on div "HITECH- NEW-Signed.pdf 172.8 KB • PDF" at bounding box center [213, 326] width 349 height 16
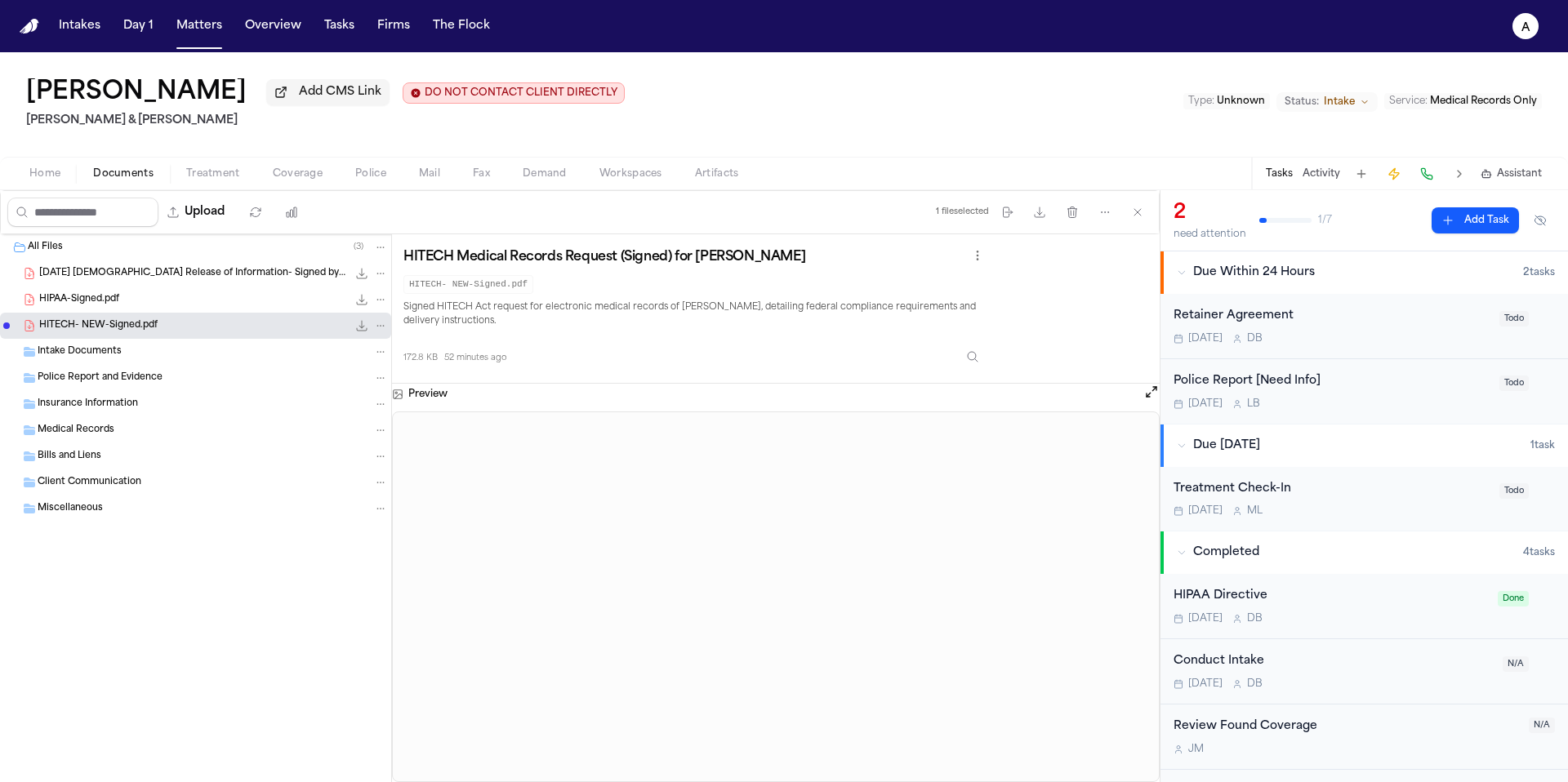
click at [153, 276] on span "4.7.25 Presbyterian Release of Information- Signed by Ken.pdf" at bounding box center [193, 274] width 308 height 14
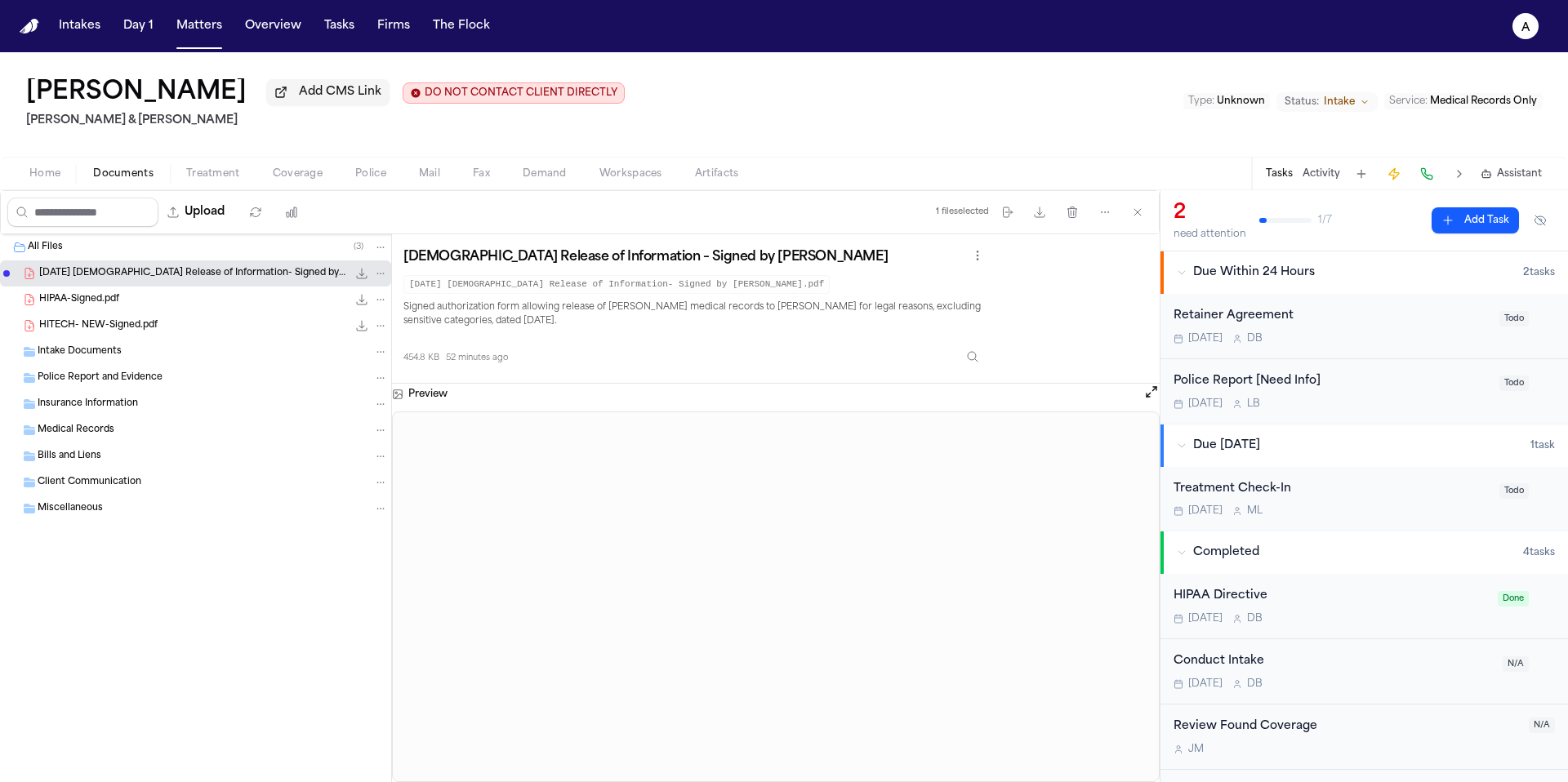
click at [189, 300] on div "HIPAA-Signed.pdf 303.5 KB • PDF" at bounding box center [213, 299] width 349 height 16
